Goal: Find contact information: Find contact information

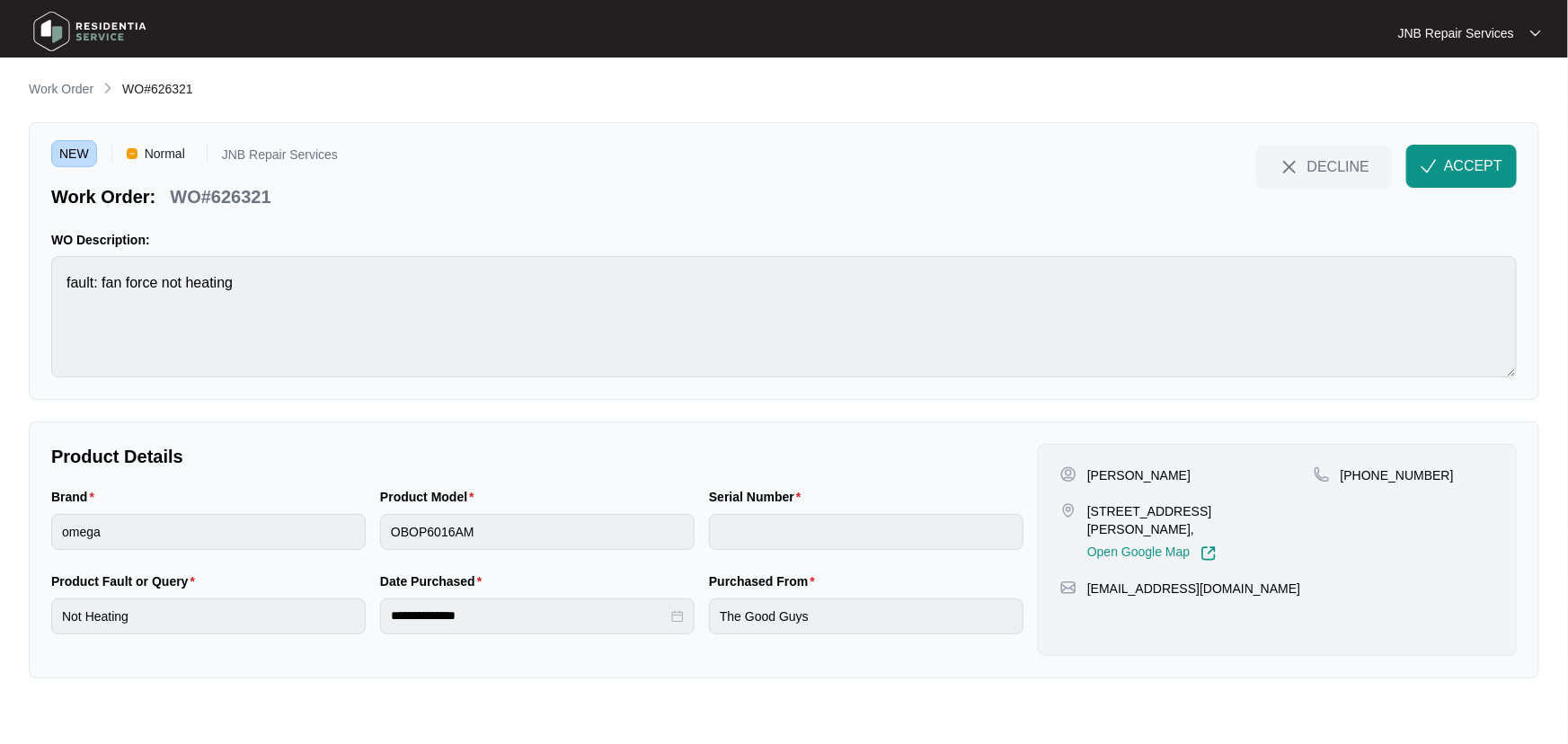
drag, startPoint x: 1193, startPoint y: 479, endPoint x: 1090, endPoint y: 476, distance: 103.0
click at [1090, 476] on div "[PERSON_NAME]" at bounding box center [1187, 475] width 253 height 18
copy p "[PERSON_NAME]"
click at [1143, 504] on p "[STREET_ADDRESS][PERSON_NAME]," at bounding box center [1200, 519] width 227 height 36
click at [1143, 508] on p "[STREET_ADDRESS][PERSON_NAME]," at bounding box center [1200, 519] width 227 height 36
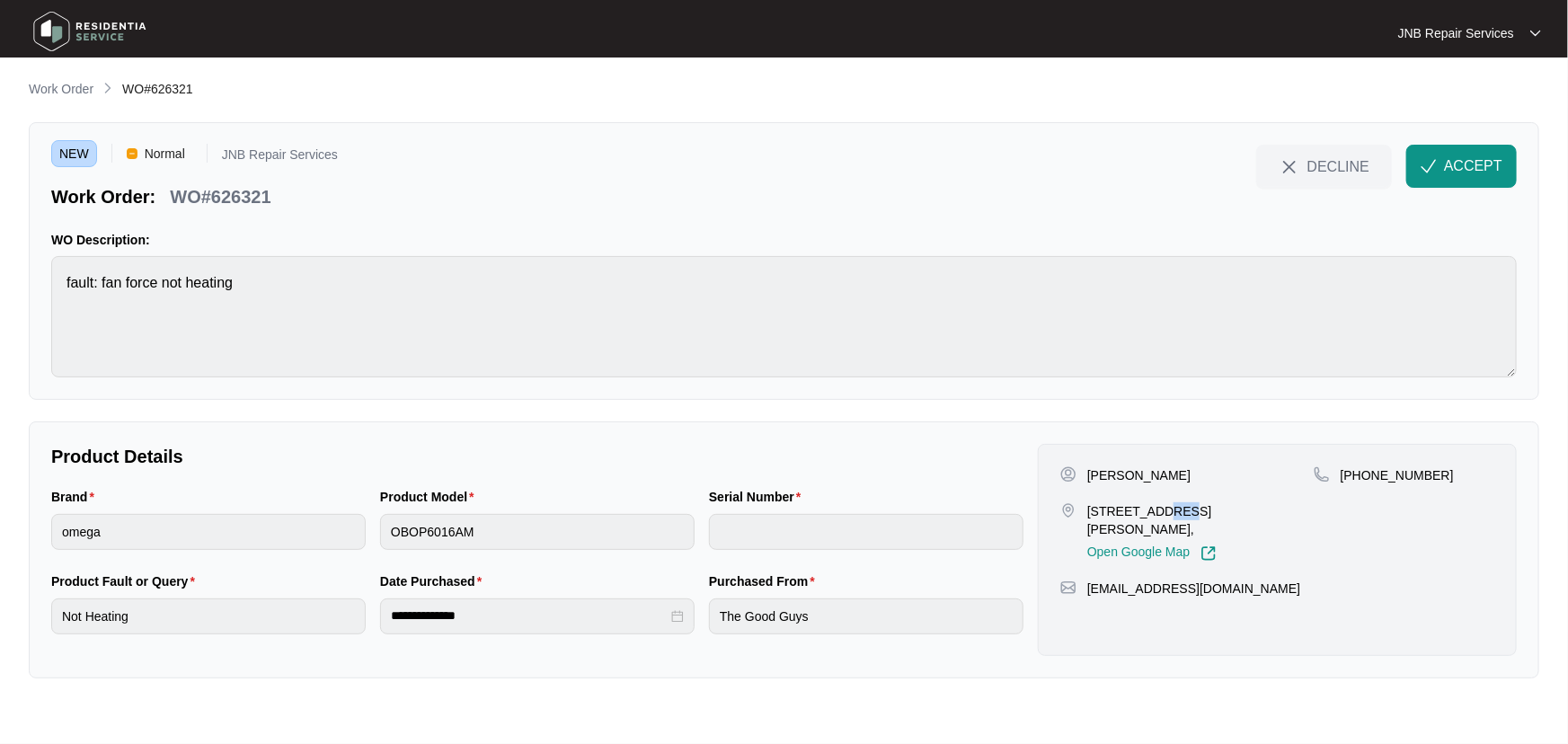
click at [1143, 508] on p "[STREET_ADDRESS][PERSON_NAME]," at bounding box center [1200, 519] width 227 height 36
drag, startPoint x: 1224, startPoint y: 512, endPoint x: 1087, endPoint y: 515, distance: 137.0
click at [1087, 515] on div "[STREET_ADDRESS][PERSON_NAME], Open Google Map" at bounding box center [1187, 531] width 253 height 59
copy p "[STREET_ADDRESS][PERSON_NAME],"
click at [1388, 475] on p "[PHONE_NUMBER]" at bounding box center [1397, 475] width 113 height 18
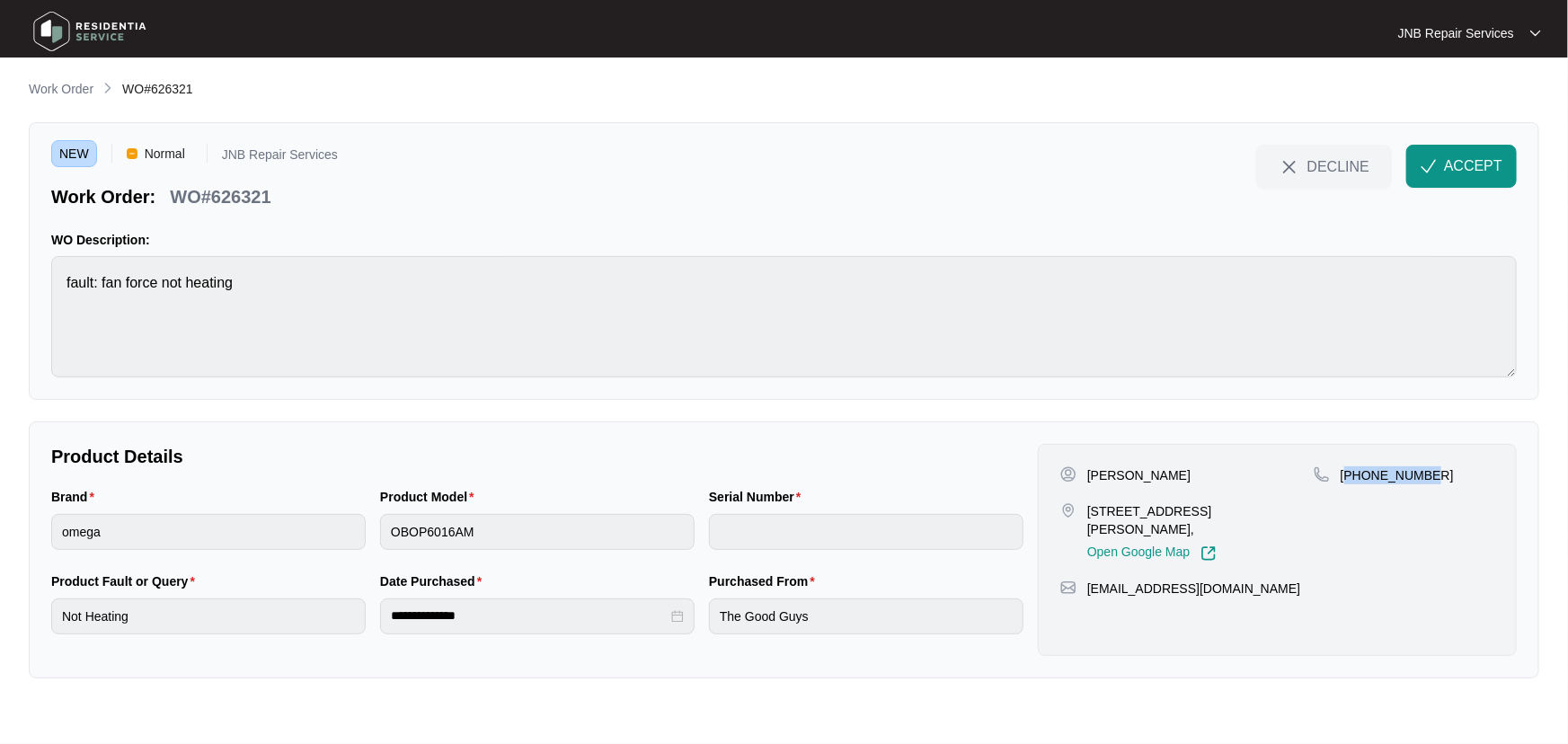
click at [1388, 475] on p "[PHONE_NUMBER]" at bounding box center [1397, 475] width 113 height 18
click at [1413, 479] on p "[PHONE_NUMBER]" at bounding box center [1397, 475] width 113 height 18
drag, startPoint x: 1435, startPoint y: 476, endPoint x: 1359, endPoint y: 479, distance: 76.1
click at [1359, 479] on div "[PHONE_NUMBER]" at bounding box center [1404, 475] width 180 height 18
copy p "431306669"
